Goal: Find specific page/section: Find specific page/section

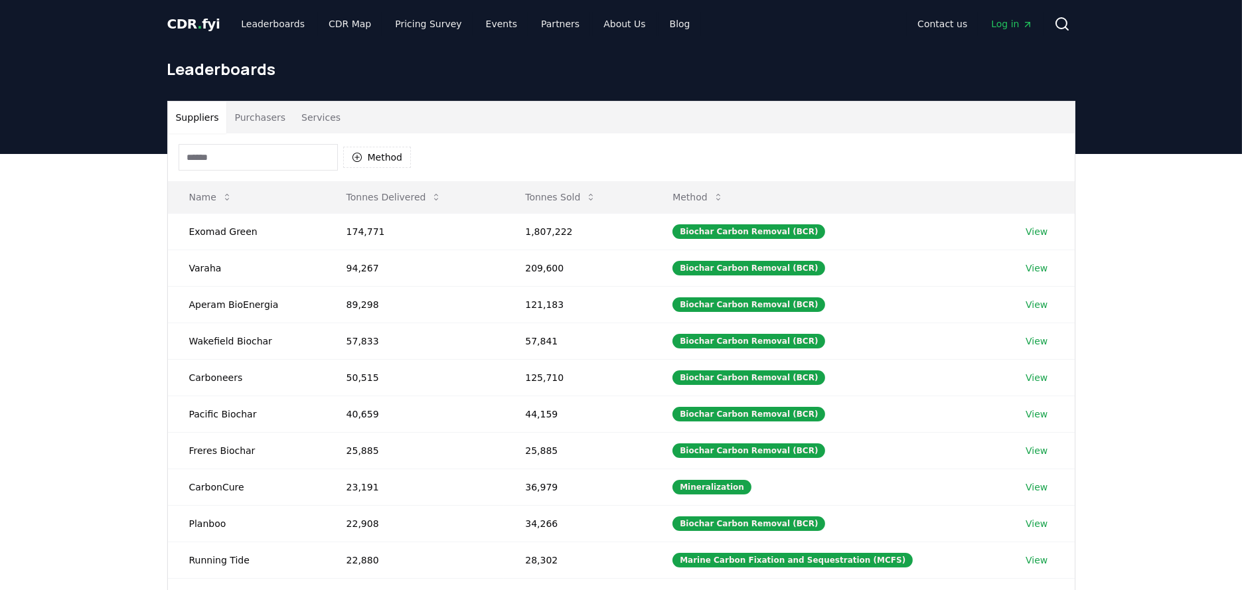
click at [225, 155] on input at bounding box center [258, 157] width 159 height 27
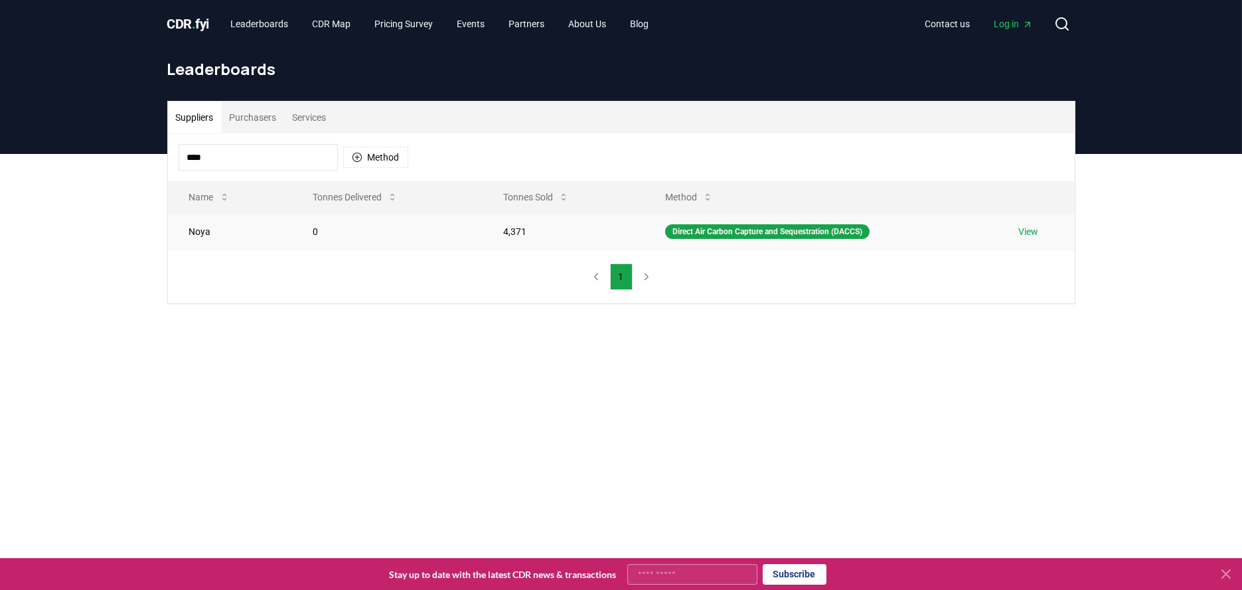
type input "****"
click at [1033, 232] on link "View" at bounding box center [1028, 231] width 20 height 13
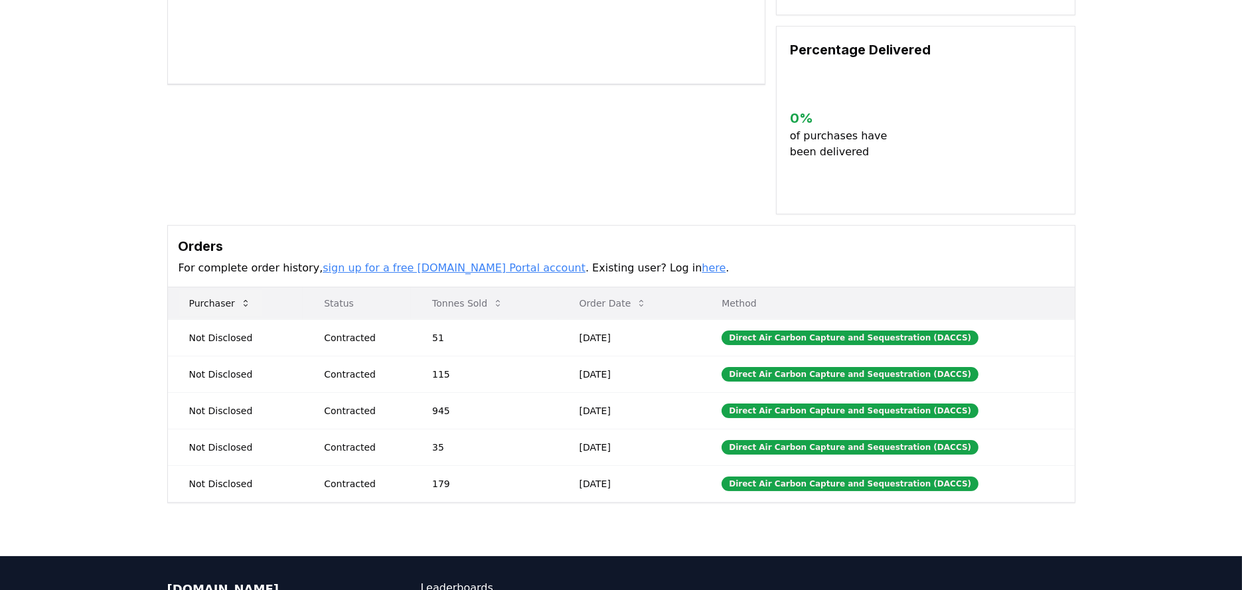
scroll to position [393, 0]
